Goal: Task Accomplishment & Management: Manage account settings

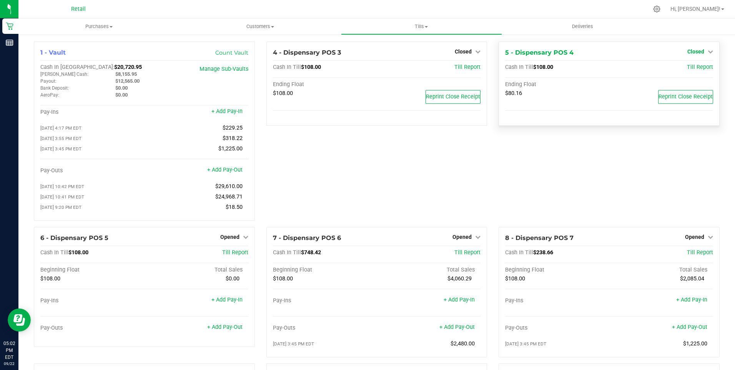
click at [692, 51] on span "Closed" at bounding box center [695, 51] width 17 height 6
click at [689, 67] on link "Open Till" at bounding box center [695, 68] width 20 height 6
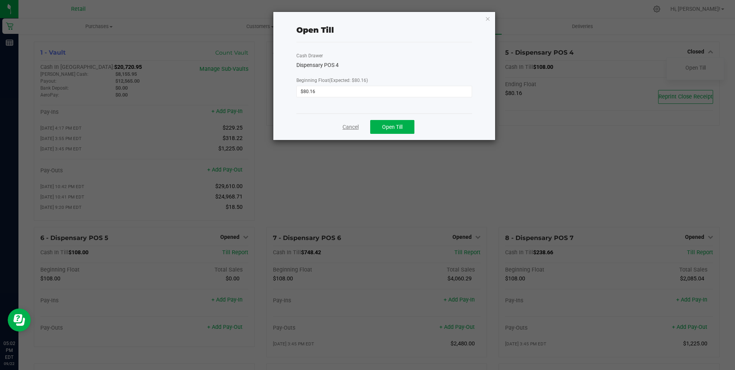
click at [350, 126] on link "Cancel" at bounding box center [350, 127] width 16 height 8
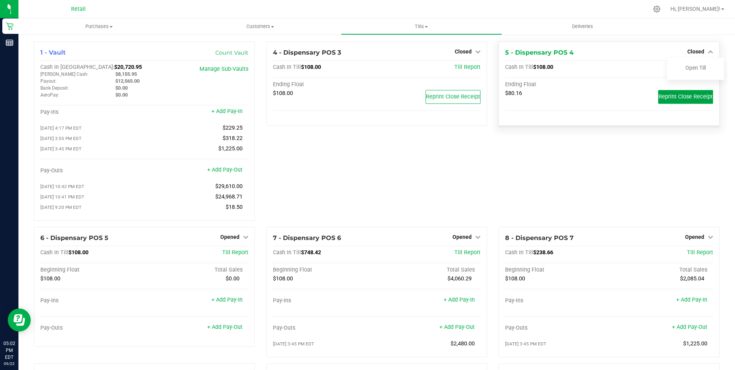
click at [674, 100] on span "Reprint Close Receipt" at bounding box center [685, 96] width 54 height 7
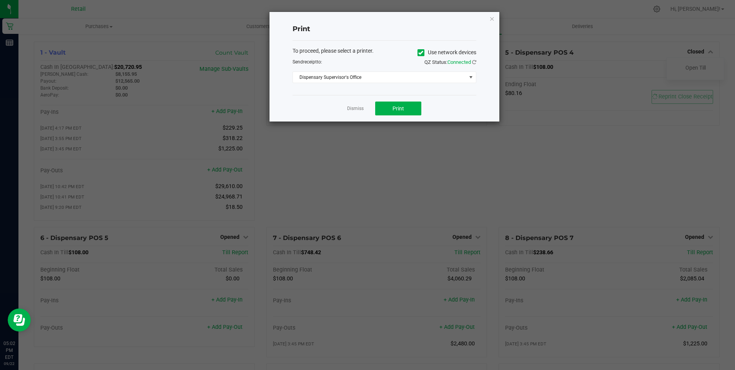
click at [418, 53] on icon at bounding box center [420, 53] width 5 height 0
click at [0, 0] on input "Use network devices" at bounding box center [0, 0] width 0 height 0
drag, startPoint x: 462, startPoint y: 76, endPoint x: 479, endPoint y: 77, distance: 16.9
click at [468, 76] on span at bounding box center [384, 77] width 184 height 12
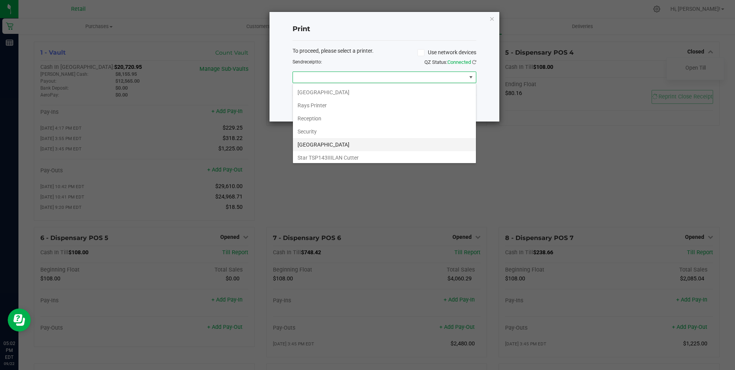
scroll to position [119, 0]
click at [352, 154] on Cutter "Star TSP143IIILAN Cutter" at bounding box center [384, 155] width 183 height 13
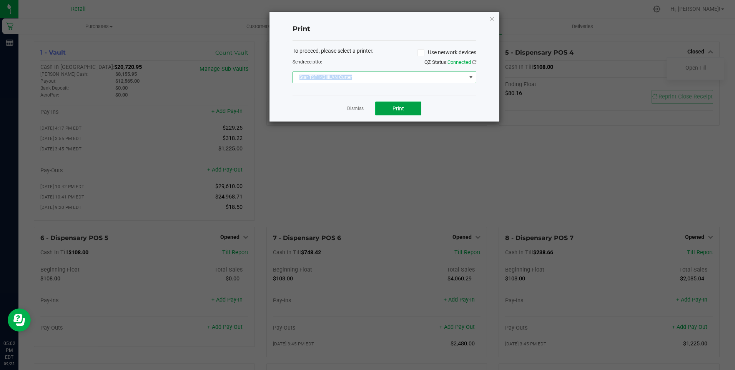
click at [399, 109] on span "Print" at bounding box center [398, 108] width 12 height 6
click at [356, 109] on link "Dismiss" at bounding box center [355, 108] width 17 height 7
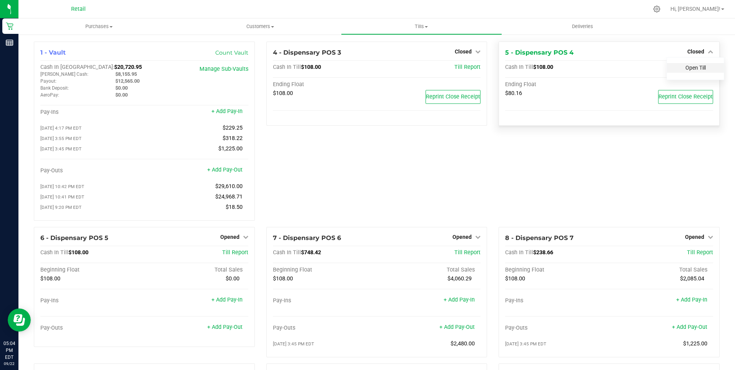
click at [688, 68] on link "Open Till" at bounding box center [695, 68] width 20 height 6
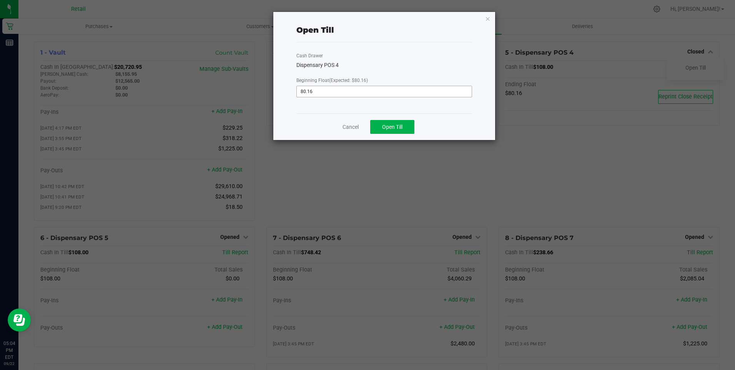
click at [340, 95] on input "80.16" at bounding box center [384, 91] width 174 height 11
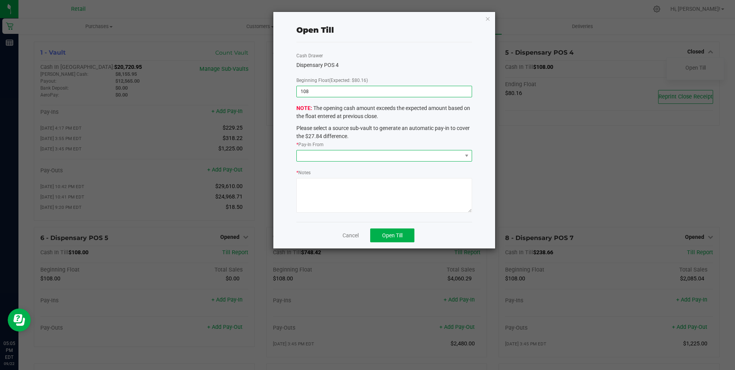
type input "$108.00"
click at [395, 155] on span at bounding box center [379, 155] width 165 height 11
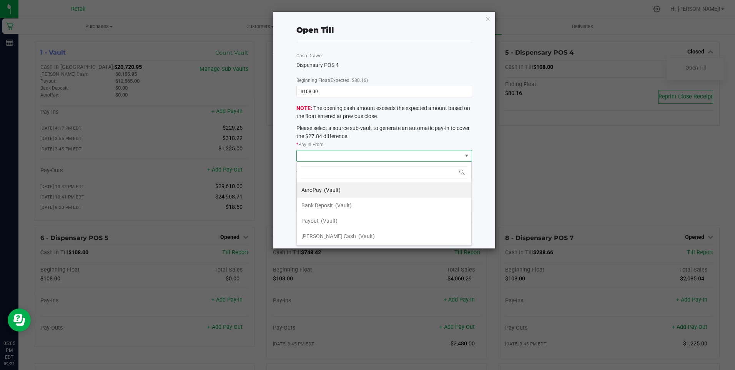
scroll to position [12, 175]
click at [358, 237] on span "(Vault)" at bounding box center [366, 236] width 17 height 6
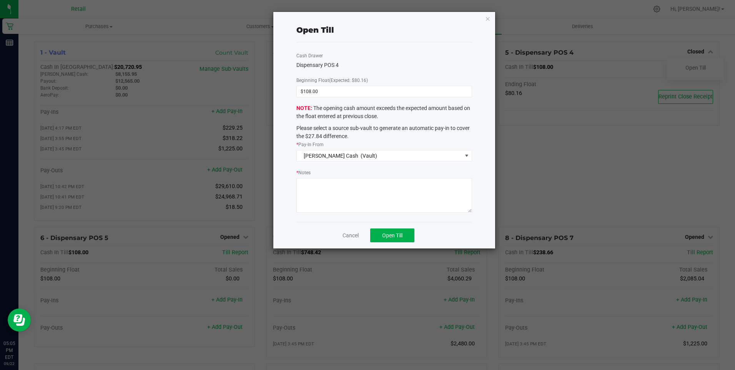
click at [338, 201] on textarea "* Notes" at bounding box center [383, 195] width 175 height 35
type textarea "."
click at [399, 234] on span "Open Till" at bounding box center [392, 235] width 20 height 6
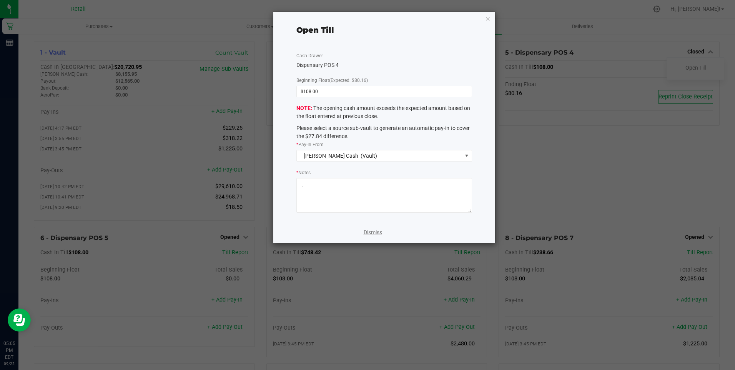
click at [377, 230] on link "Dismiss" at bounding box center [372, 232] width 18 height 8
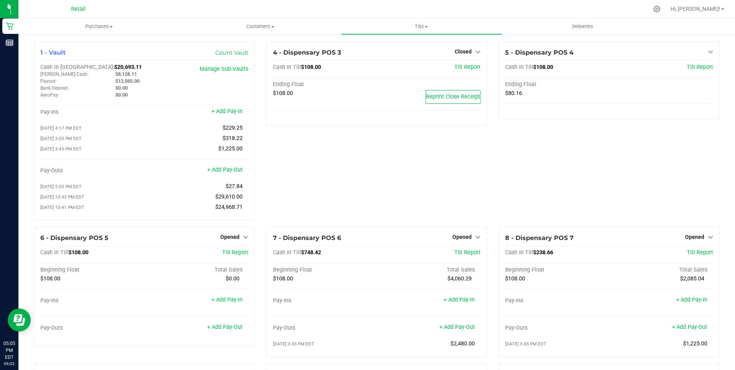
click at [561, 162] on div "5 - Dispensary POS 4 Open Till Cash In Till $108.00 Till Report Ending Float $8…" at bounding box center [609, 133] width 232 height 185
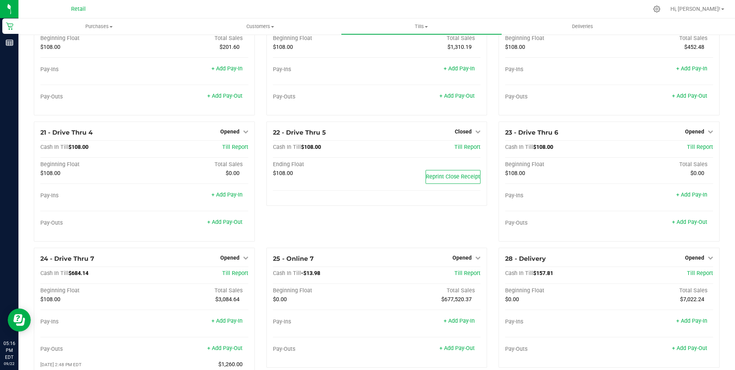
scroll to position [758, 0]
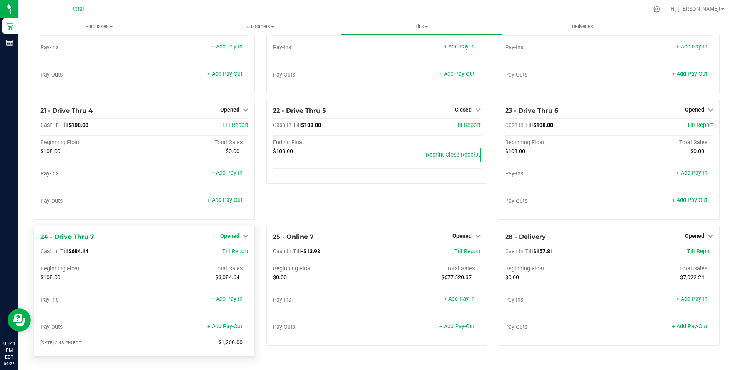
click at [229, 236] on span "Opened" at bounding box center [229, 235] width 19 height 6
click at [230, 253] on link "Close Till" at bounding box center [230, 252] width 21 height 6
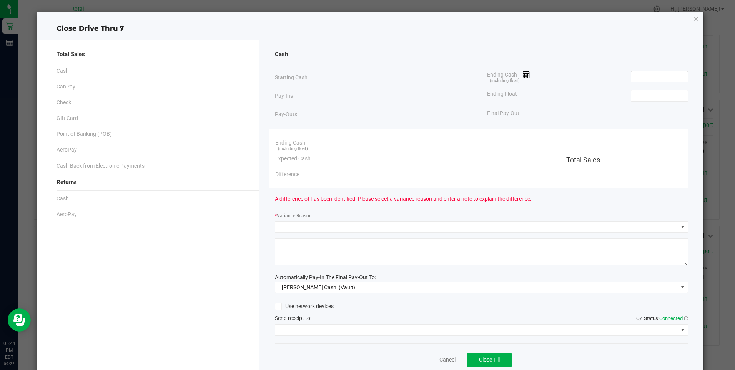
click at [650, 77] on input at bounding box center [659, 76] width 56 height 11
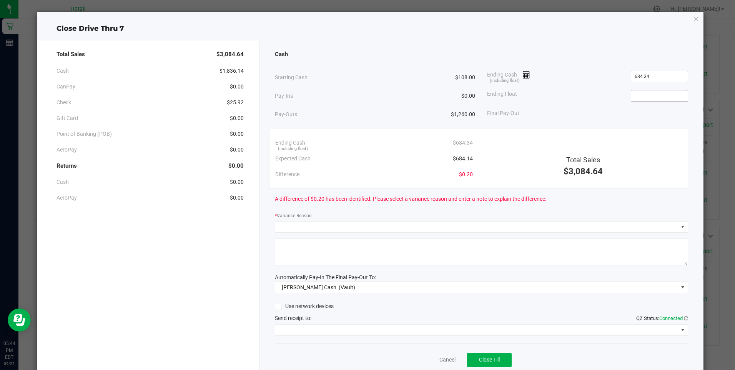
type input "$684.34"
click at [654, 94] on input at bounding box center [659, 95] width 56 height 11
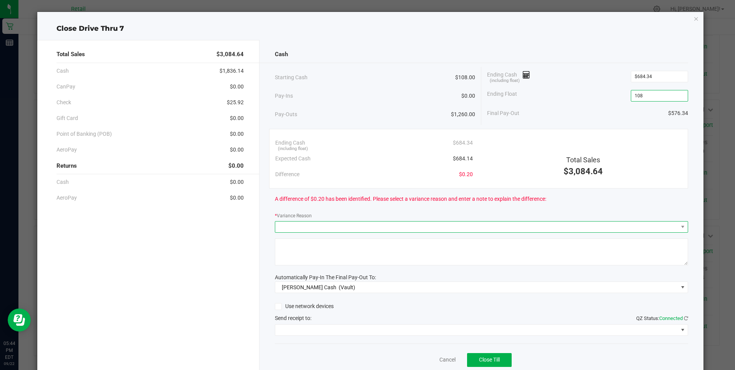
type input "$108.00"
click at [306, 226] on span at bounding box center [476, 226] width 403 height 11
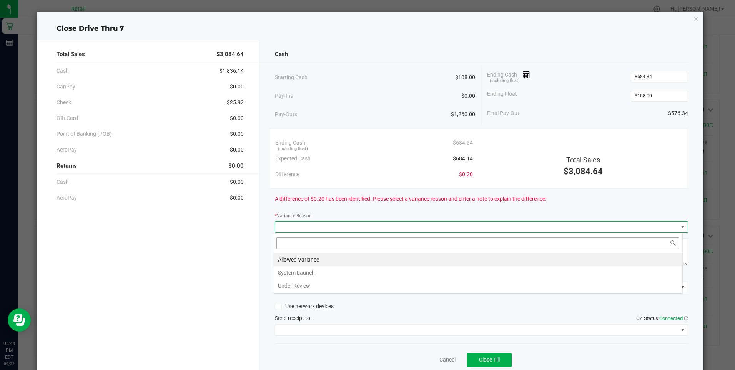
scroll to position [12, 410]
click at [298, 260] on li "Allowed Variance" at bounding box center [477, 259] width 409 height 13
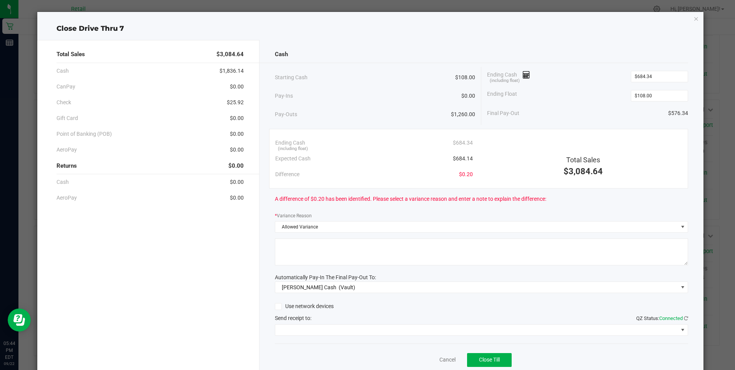
click at [298, 260] on textarea at bounding box center [481, 251] width 413 height 27
type textarea "/"
click at [313, 330] on span at bounding box center [476, 329] width 403 height 11
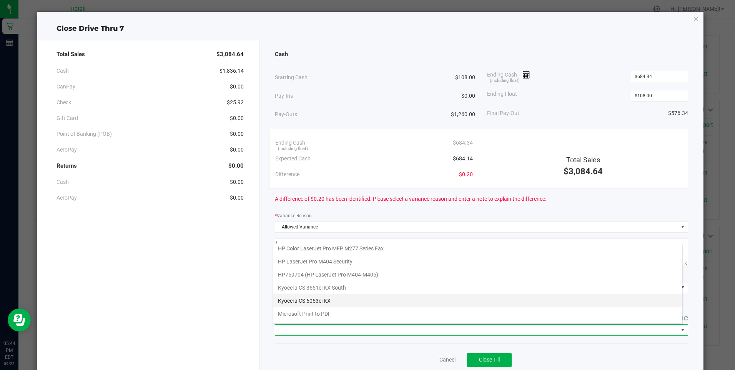
scroll to position [119, 0]
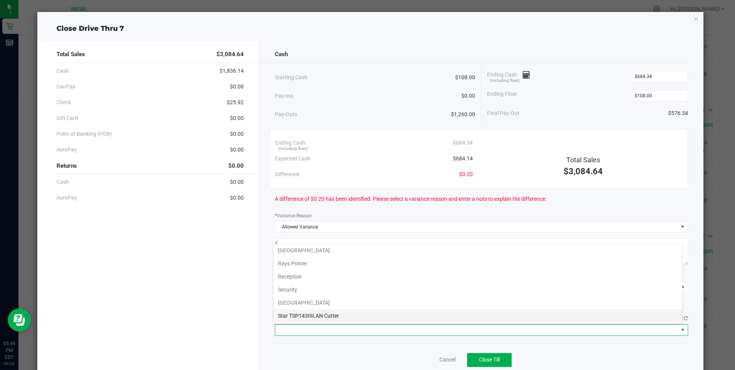
click at [335, 314] on Cutter "Star TSP143IIILAN Cutter" at bounding box center [477, 315] width 409 height 13
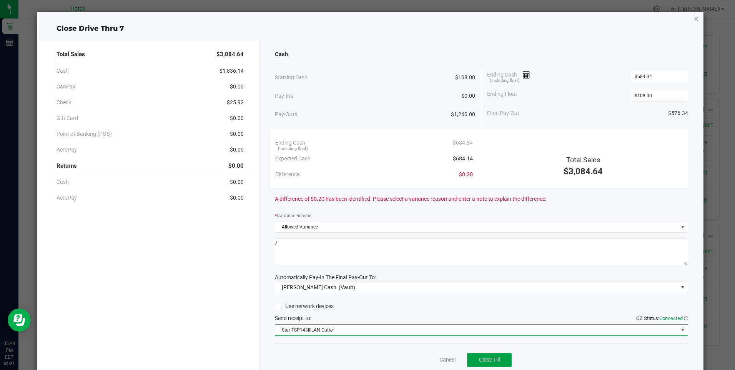
click at [488, 360] on span "Close Till" at bounding box center [489, 359] width 21 height 6
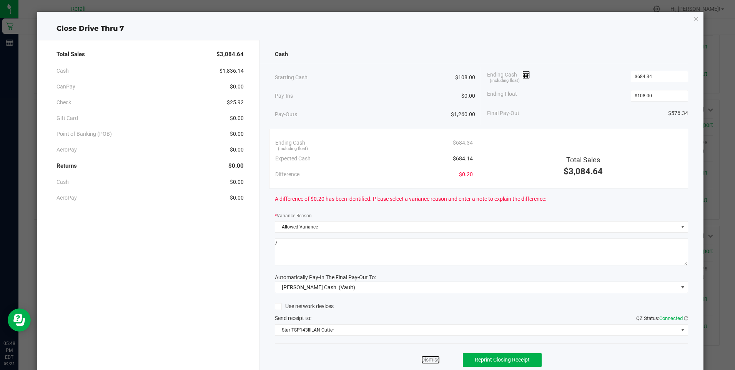
click at [431, 360] on link "Dismiss" at bounding box center [430, 359] width 18 height 8
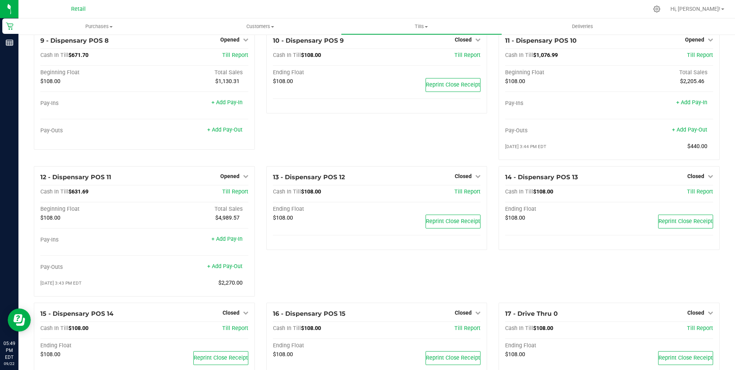
scroll to position [324, 0]
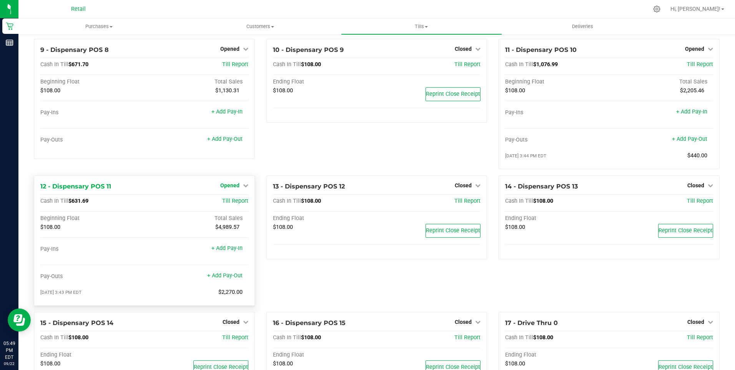
click at [230, 187] on span "Opened" at bounding box center [229, 185] width 19 height 6
click at [236, 204] on link "Close Till" at bounding box center [230, 201] width 21 height 6
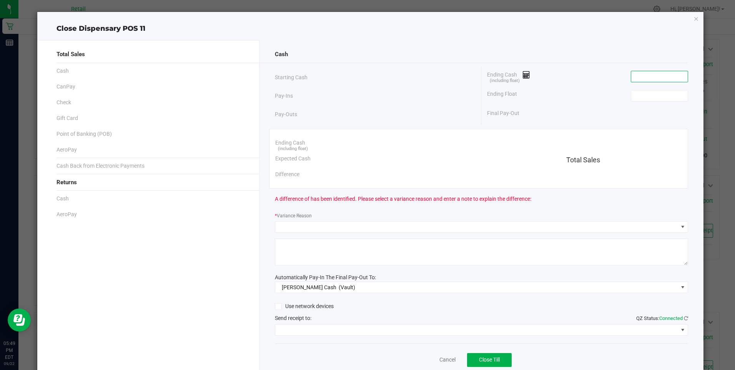
click at [642, 77] on input at bounding box center [659, 76] width 56 height 11
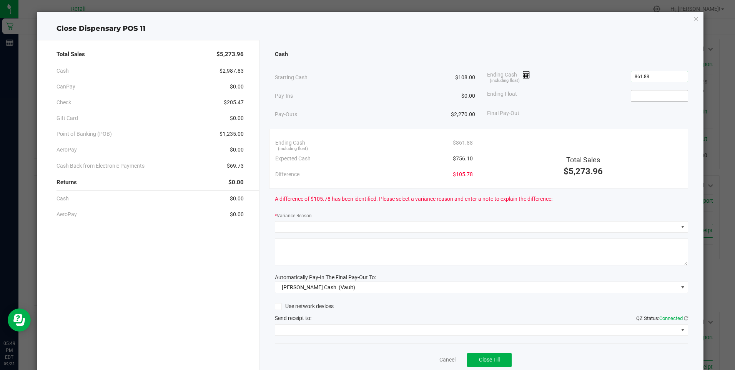
type input "$861.88"
click at [655, 98] on input at bounding box center [659, 95] width 56 height 11
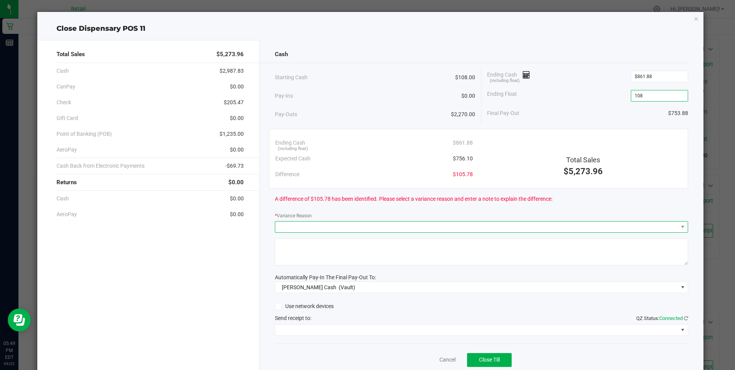
type input "$108.00"
click at [322, 225] on span at bounding box center [476, 226] width 403 height 11
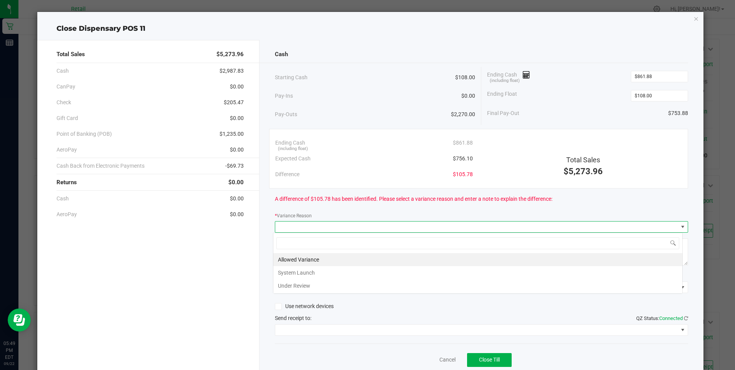
scroll to position [12, 410]
click at [310, 259] on li "Allowed Variance" at bounding box center [477, 259] width 409 height 13
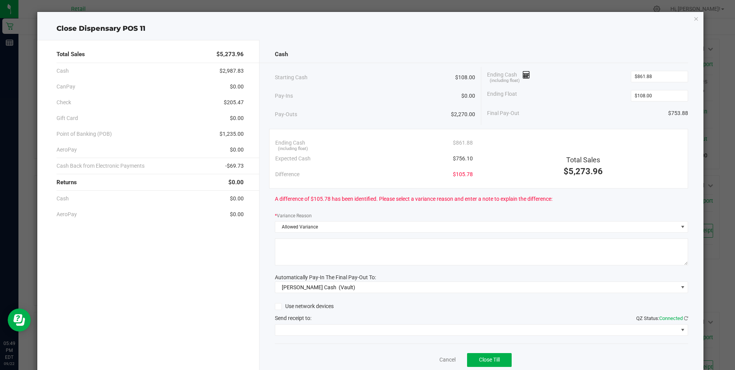
click at [310, 259] on textarea at bounding box center [481, 251] width 413 height 27
click at [307, 326] on span at bounding box center [476, 329] width 403 height 11
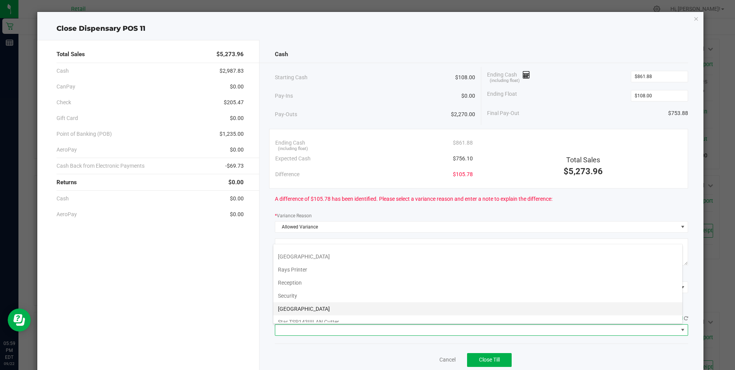
scroll to position [119, 0]
click at [315, 315] on Cutter "Star TSP143IIILAN Cutter" at bounding box center [477, 315] width 409 height 13
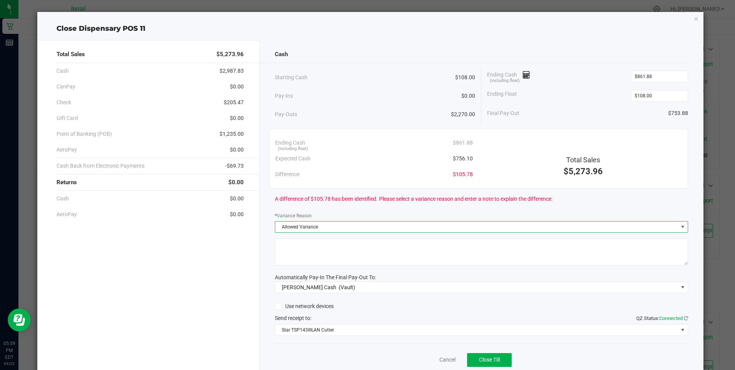
click at [332, 231] on span "Allowed Variance" at bounding box center [476, 226] width 403 height 11
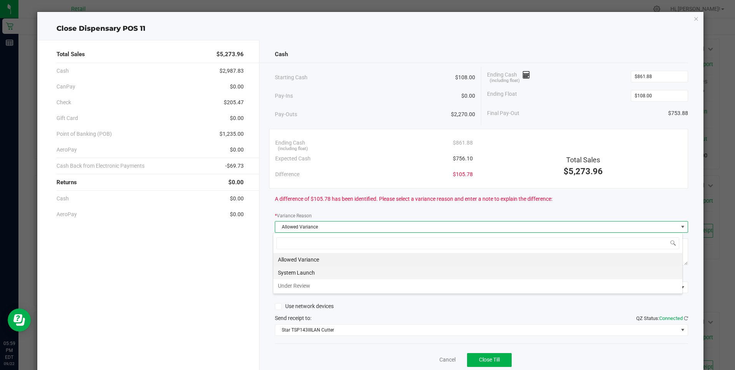
scroll to position [12, 410]
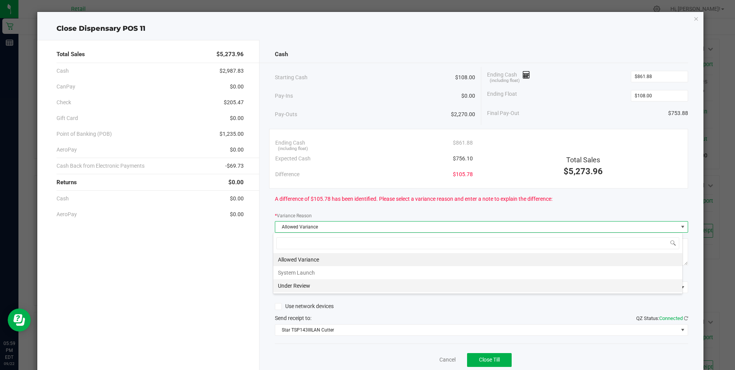
click at [322, 289] on li "Under Review" at bounding box center [477, 285] width 409 height 13
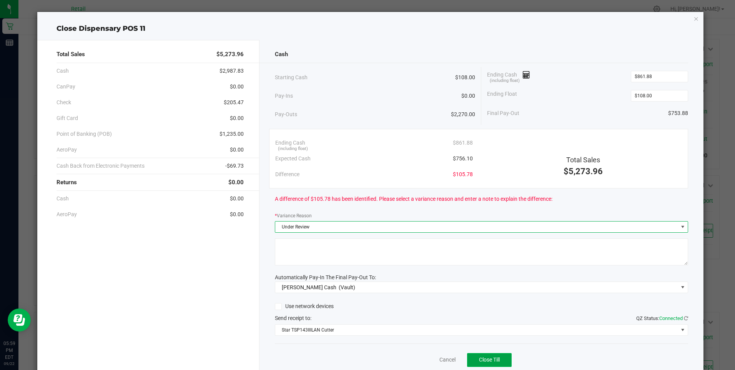
click at [473, 358] on button "Close Till" at bounding box center [489, 360] width 45 height 14
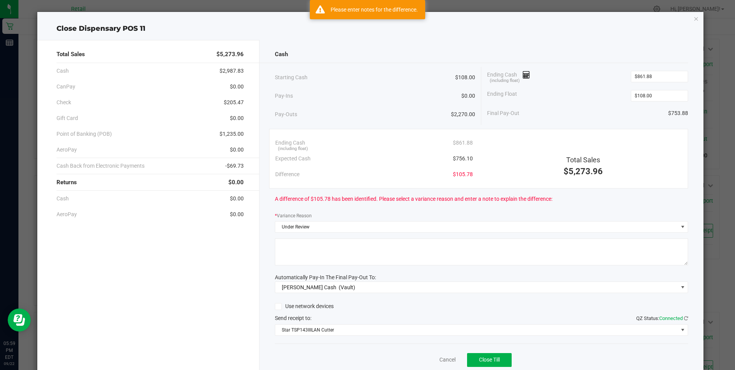
drag, startPoint x: 335, startPoint y: 247, endPoint x: 330, endPoint y: 250, distance: 5.3
click at [334, 247] on textarea at bounding box center [481, 251] width 413 height 27
type textarea "/"
click at [488, 360] on span "Close Till" at bounding box center [489, 359] width 21 height 6
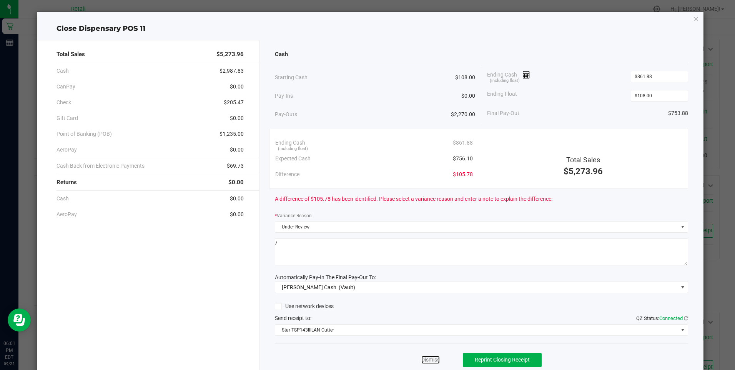
click at [427, 357] on link "Dismiss" at bounding box center [430, 359] width 18 height 8
